Goal: Navigation & Orientation: Find specific page/section

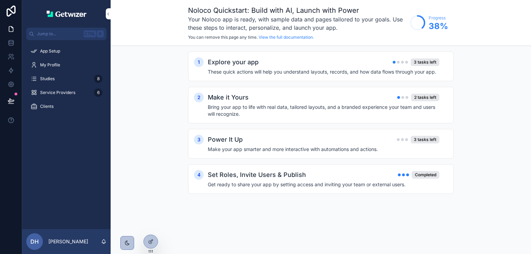
click at [62, 53] on div "App Setup" at bounding box center [66, 51] width 72 height 11
click at [10, 39] on link at bounding box center [11, 43] width 22 height 14
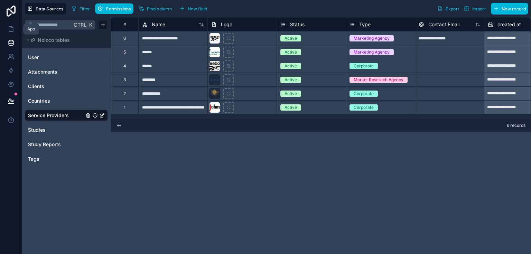
click at [12, 33] on link at bounding box center [11, 29] width 22 height 14
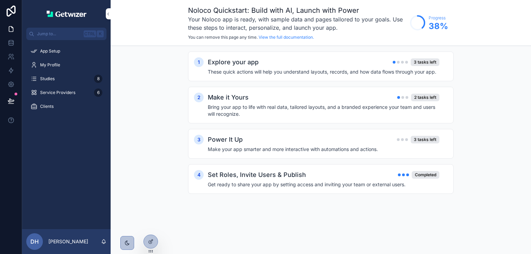
click at [45, 63] on span "My Profile" at bounding box center [50, 65] width 20 height 6
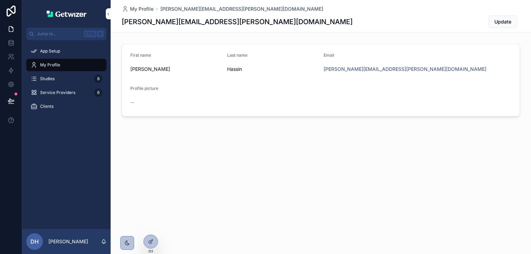
click at [46, 74] on div "Studies 8" at bounding box center [66, 78] width 72 height 11
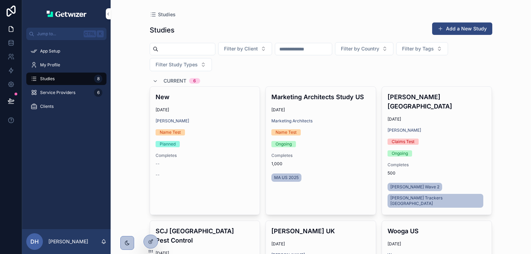
click at [49, 90] on span "Service Providers" at bounding box center [57, 93] width 35 height 6
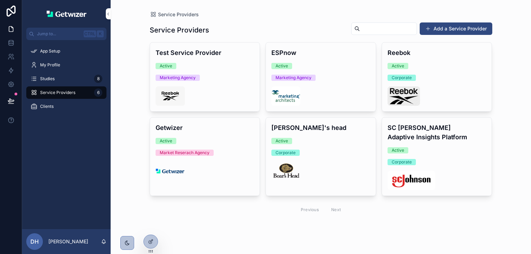
drag, startPoint x: 47, startPoint y: 81, endPoint x: 61, endPoint y: 31, distance: 51.7
click at [47, 81] on span "Studies" at bounding box center [47, 79] width 15 height 6
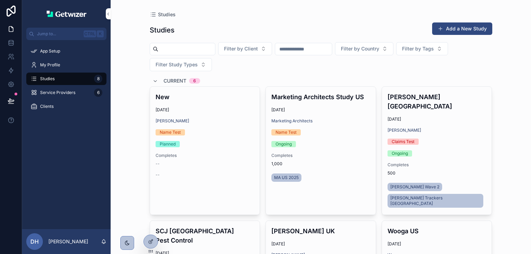
click at [47, 90] on span "Service Providers" at bounding box center [57, 93] width 35 height 6
